Goal: Information Seeking & Learning: Find specific page/section

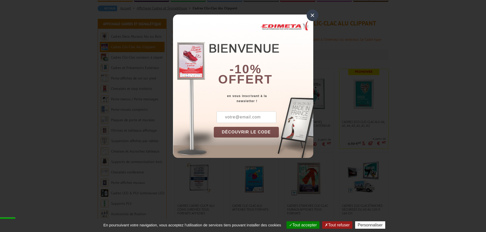
scroll to position [51, 0]
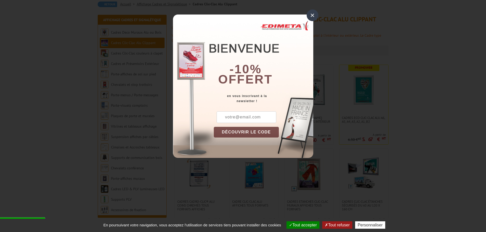
click at [224, 115] on input "text" at bounding box center [247, 117] width 60 height 12
type input "[EMAIL_ADDRESS][DOMAIN_NAME]"
click at [260, 133] on button "DÉCOUVRIR LE CODE" at bounding box center [246, 132] width 65 height 11
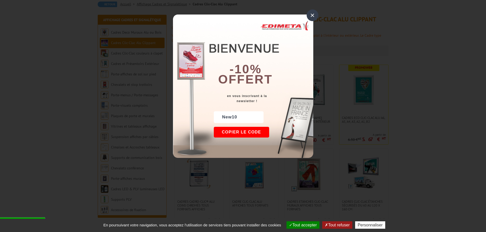
click at [310, 15] on div "×" at bounding box center [313, 15] width 12 height 12
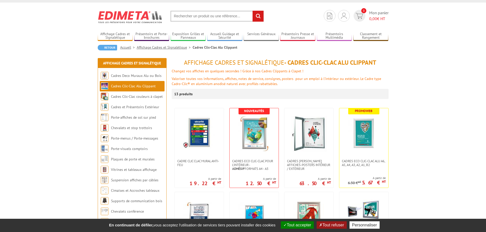
scroll to position [0, 0]
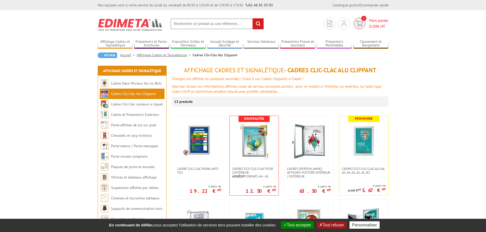
click at [359, 23] on img at bounding box center [359, 24] width 7 height 6
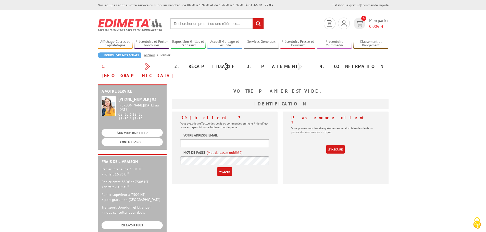
click at [188, 24] on input "text" at bounding box center [216, 23] width 93 height 11
click at [208, 22] on input "CADRE PHOTO" at bounding box center [216, 23] width 93 height 11
click at [200, 22] on input "CADRE PHOTOFORMAT" at bounding box center [216, 23] width 93 height 11
click at [227, 23] on input "CADRE PHOTO FORMAT" at bounding box center [216, 23] width 93 height 11
type input "CADRE PHOTO FORMAT A4"
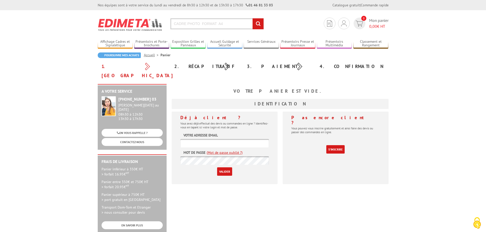
click at [258, 24] on input "rechercher" at bounding box center [257, 23] width 11 height 11
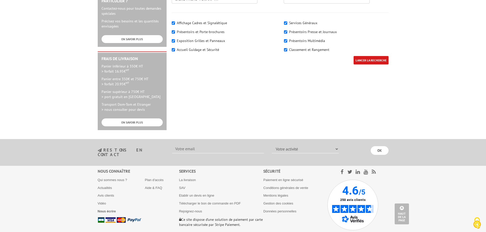
scroll to position [216, 0]
